Goal: Task Accomplishment & Management: Use online tool/utility

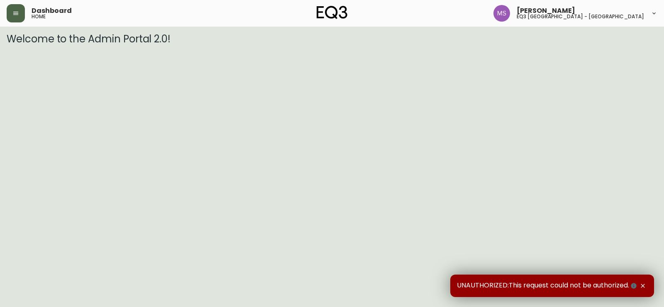
click at [10, 17] on button "button" at bounding box center [16, 13] width 18 height 18
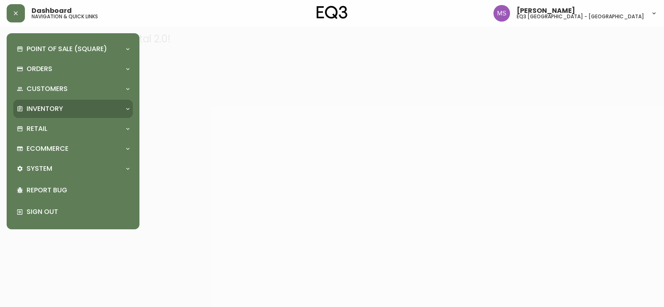
click at [45, 109] on p "Inventory" at bounding box center [45, 108] width 37 height 9
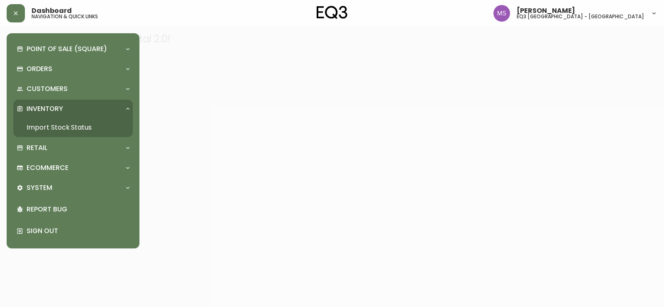
click at [72, 127] on link "Import Stock Status" at bounding box center [73, 127] width 120 height 19
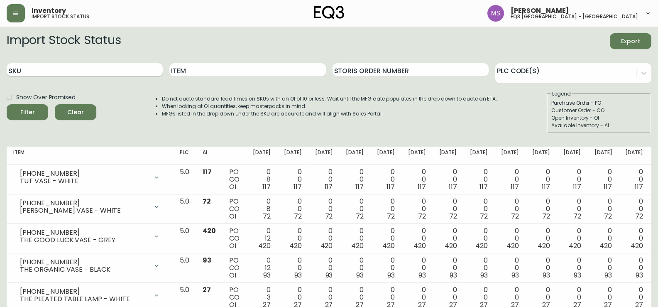
click at [53, 67] on input "SKU" at bounding box center [85, 69] width 156 height 13
paste input "7220-104-13-B"
type input "7220-104-13-B"
click at [7, 104] on button "Filter" at bounding box center [28, 112] width 42 height 16
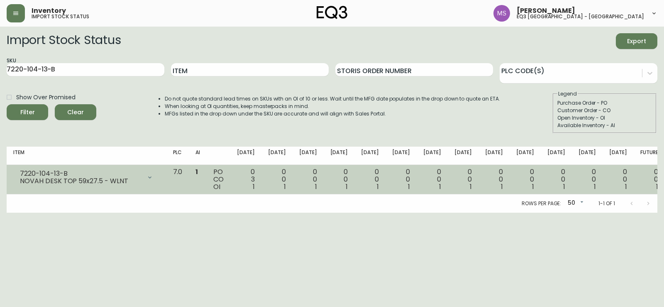
click at [111, 175] on div "7220-104-13-B" at bounding box center [81, 173] width 122 height 7
